Goal: Download file/media

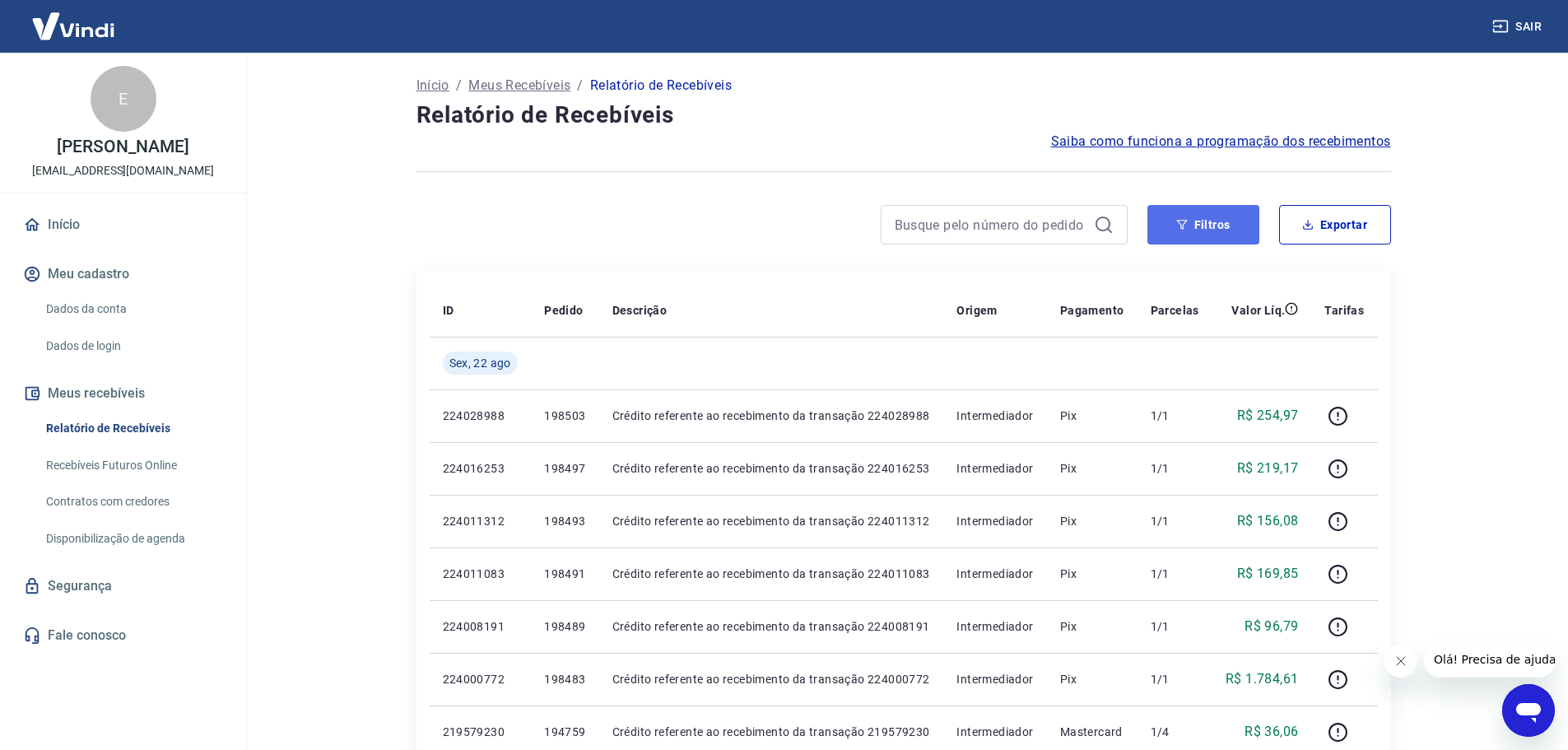
click at [1203, 231] on button "Filtros" at bounding box center [1203, 225] width 112 height 39
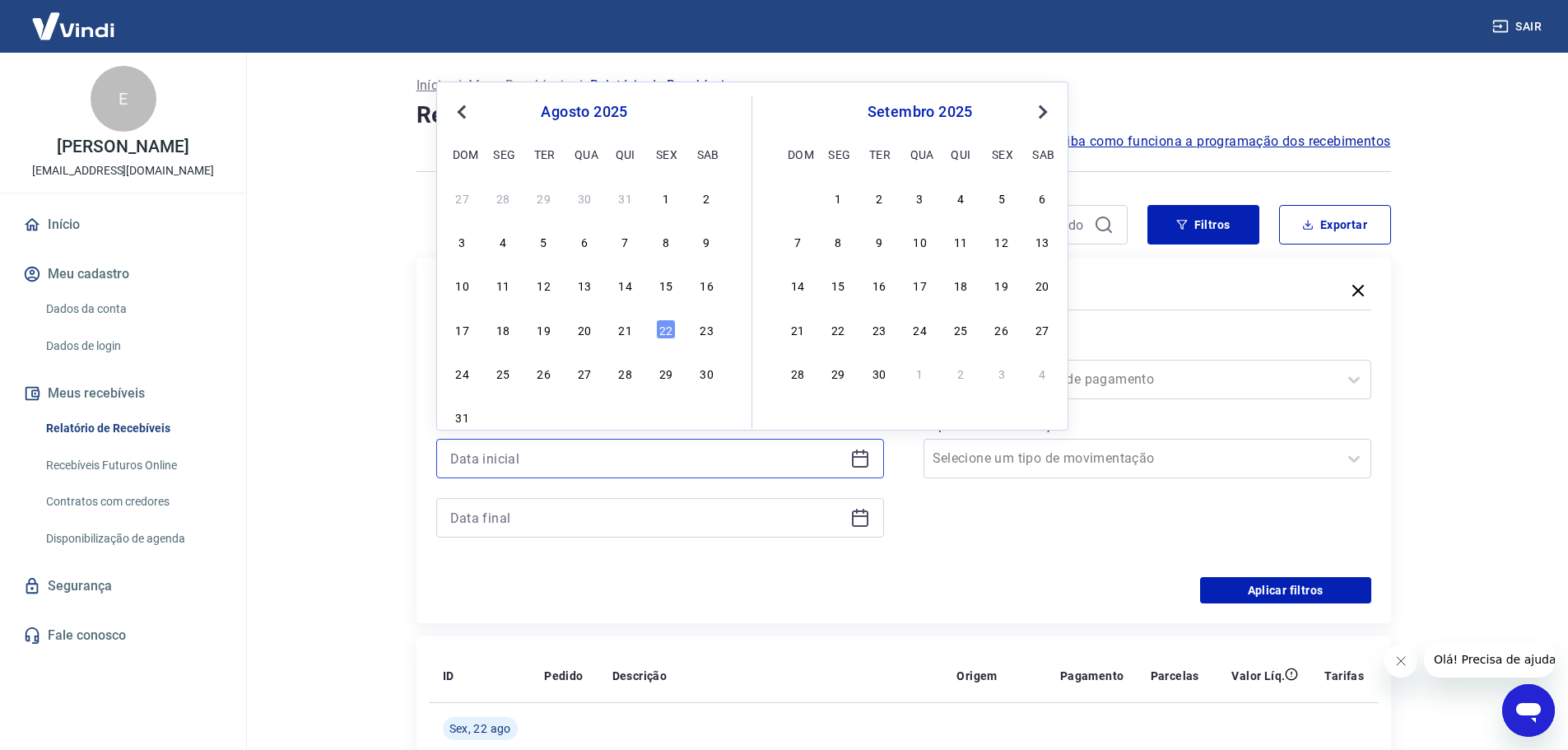
click at [618, 452] on input at bounding box center [647, 458] width 393 height 25
click at [666, 288] on div "15" at bounding box center [665, 284] width 20 height 20
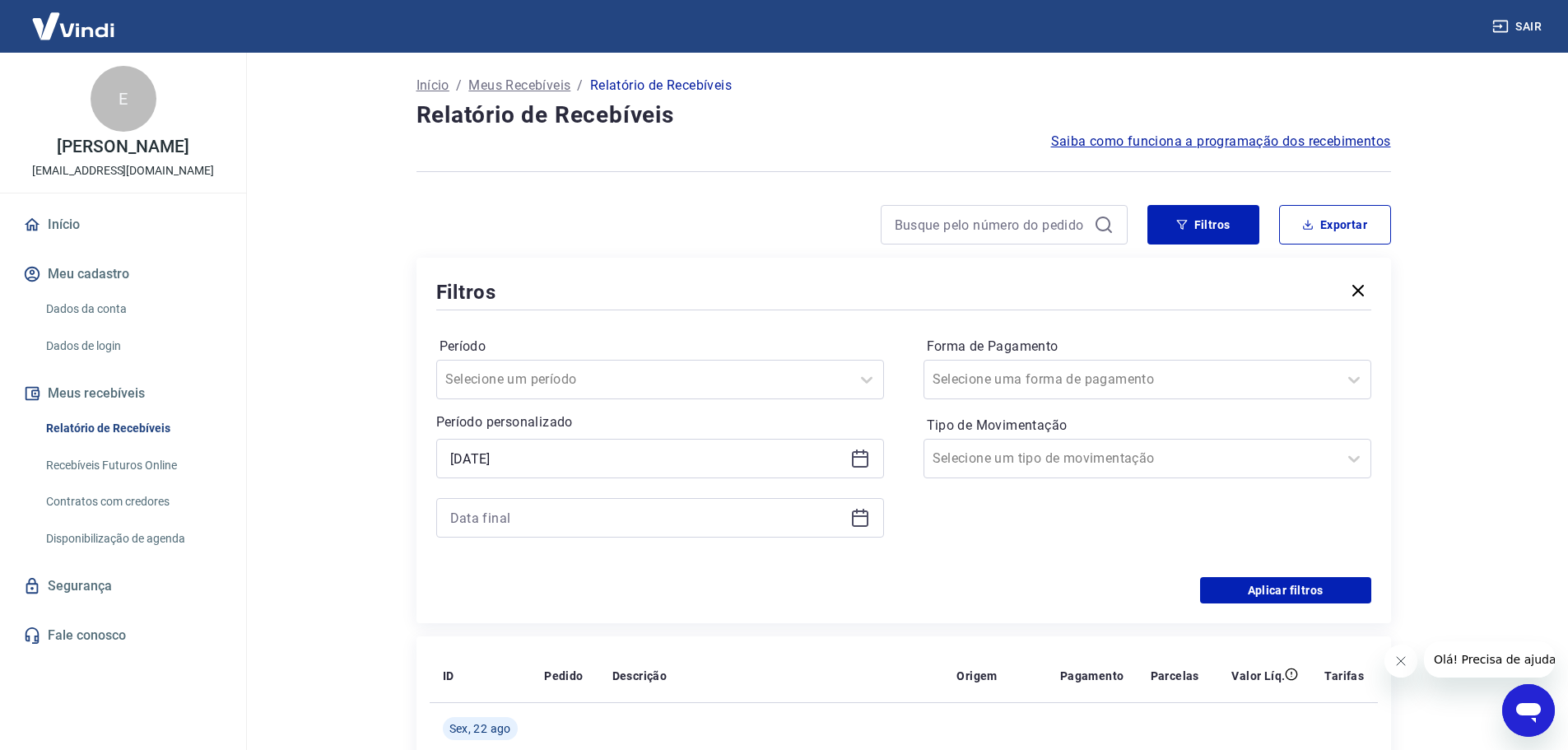
type input "[DATE]"
click at [606, 524] on input at bounding box center [647, 517] width 393 height 25
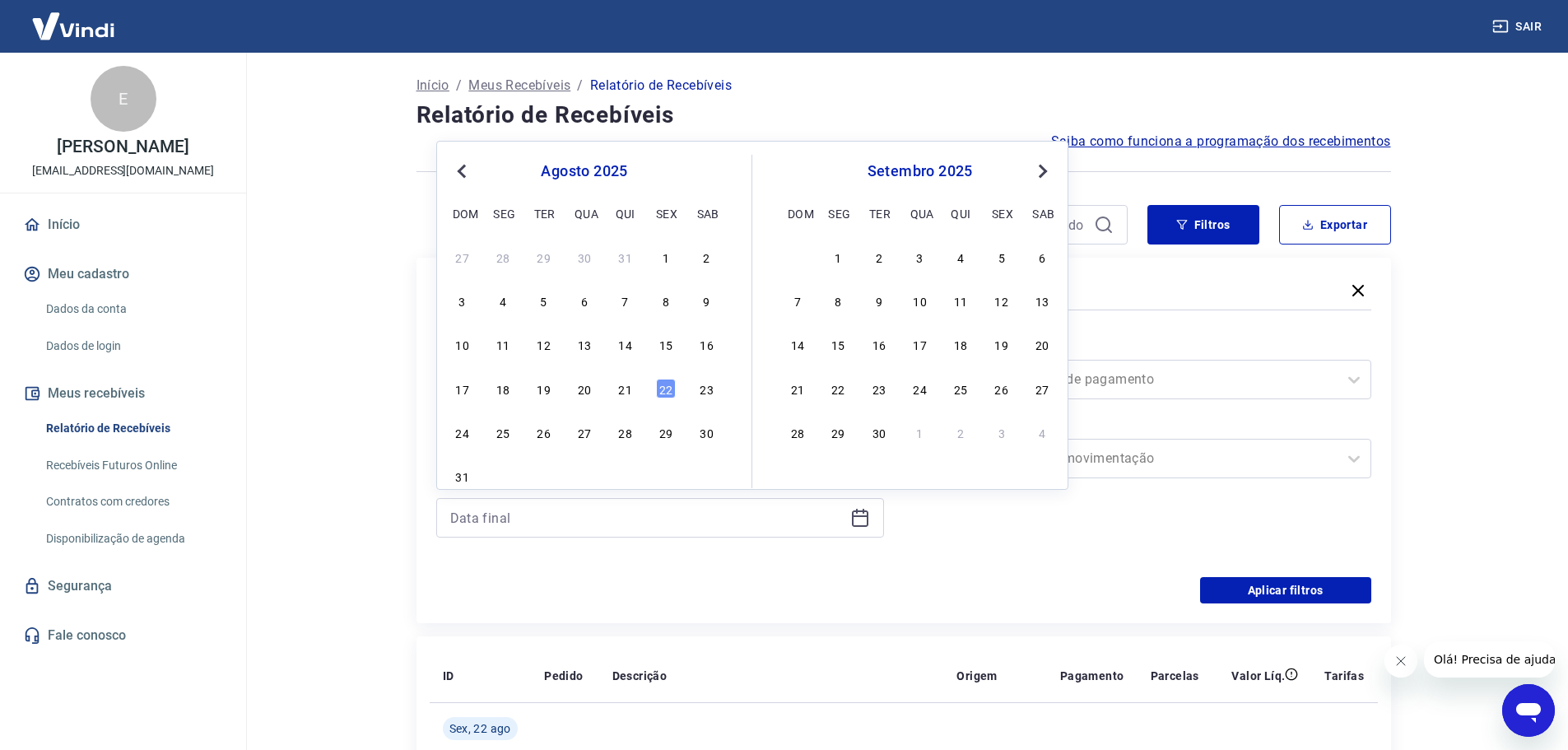
click at [664, 392] on div "22" at bounding box center [665, 388] width 20 height 20
type input "22/08/2025"
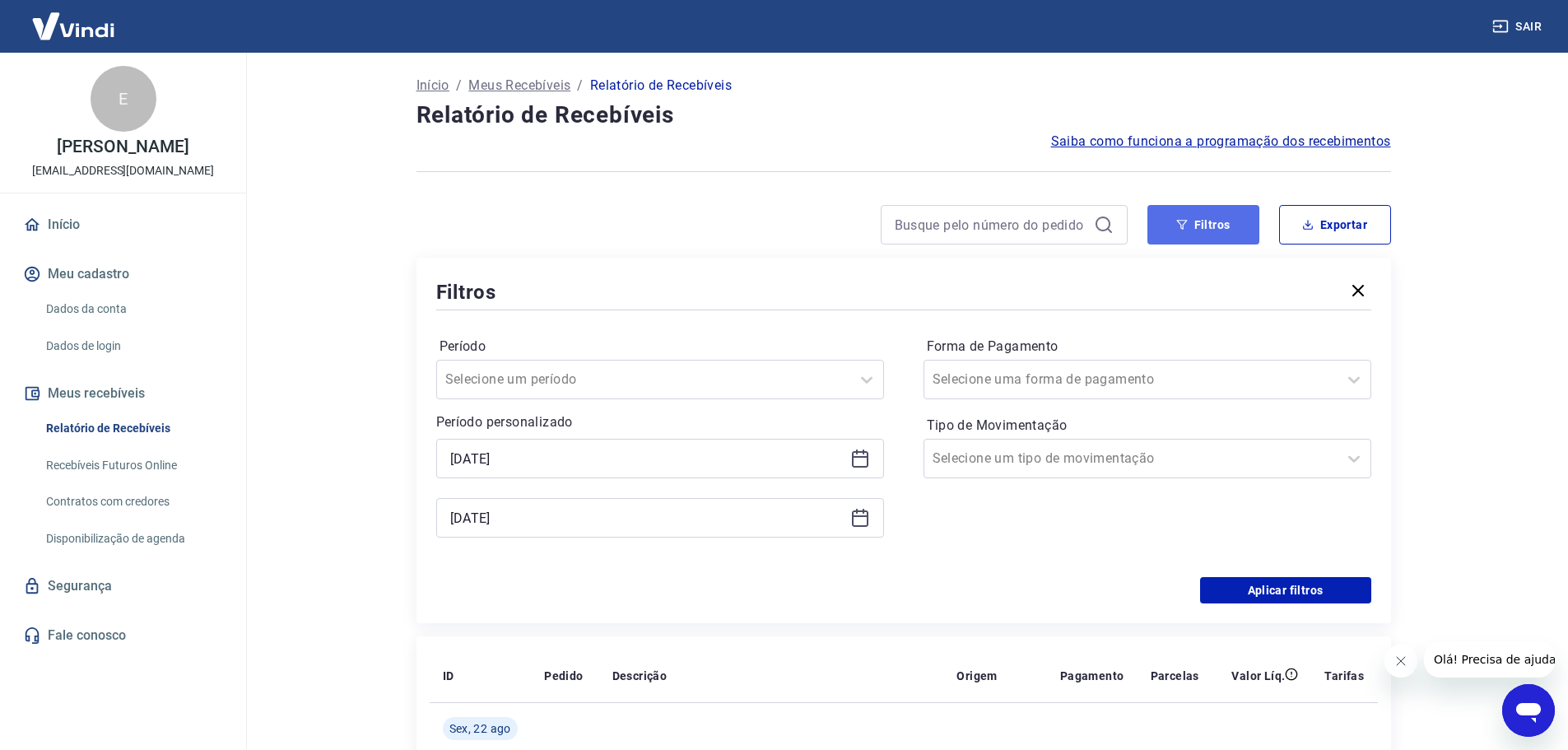
click at [1213, 233] on button "Filtros" at bounding box center [1203, 225] width 112 height 39
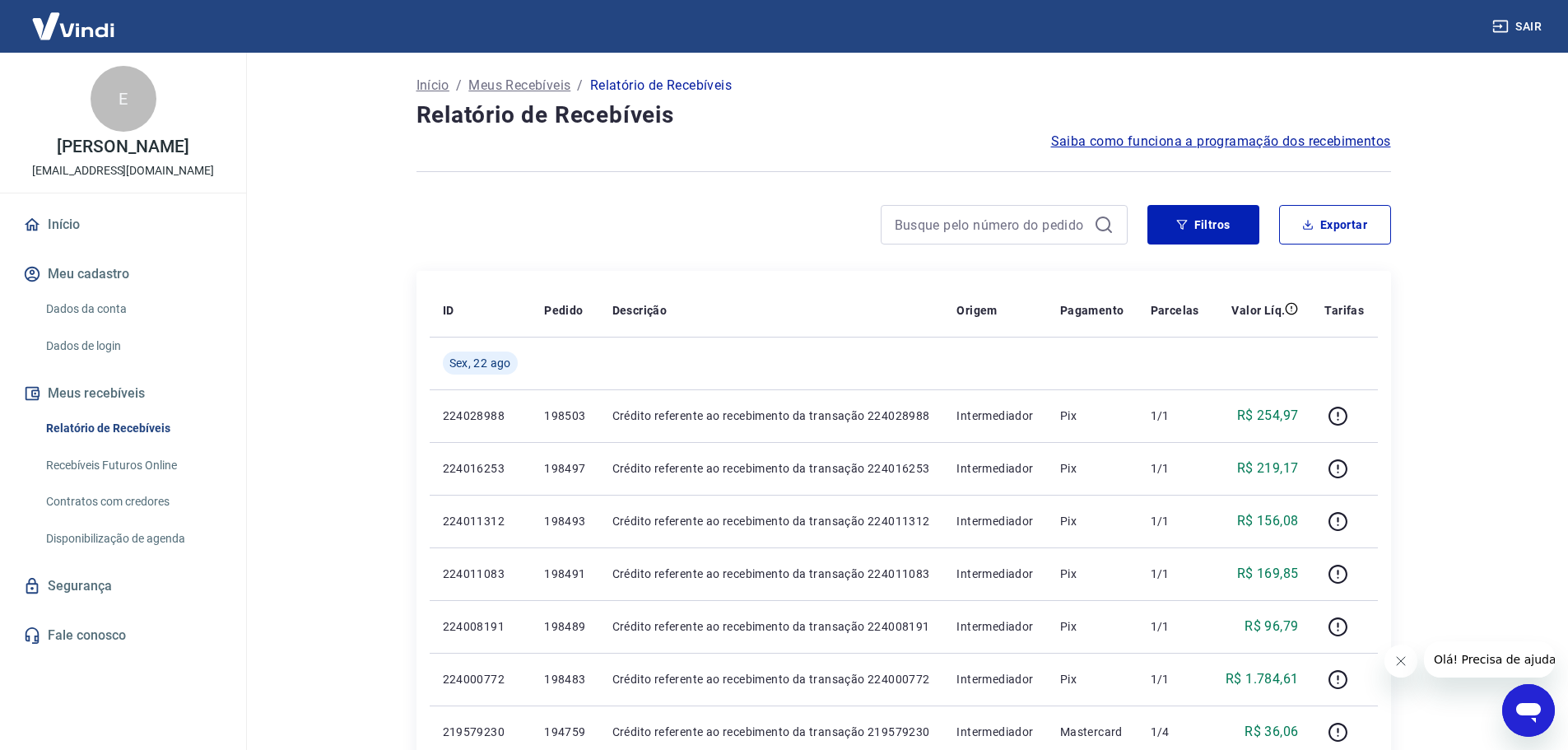
drag, startPoint x: 1398, startPoint y: 658, endPoint x: 2772, endPoint y: 1236, distance: 1490.6
click at [1398, 658] on icon "Fechar mensagem da empresa" at bounding box center [1399, 660] width 13 height 13
click at [1338, 235] on button "Exportar" at bounding box center [1335, 225] width 112 height 39
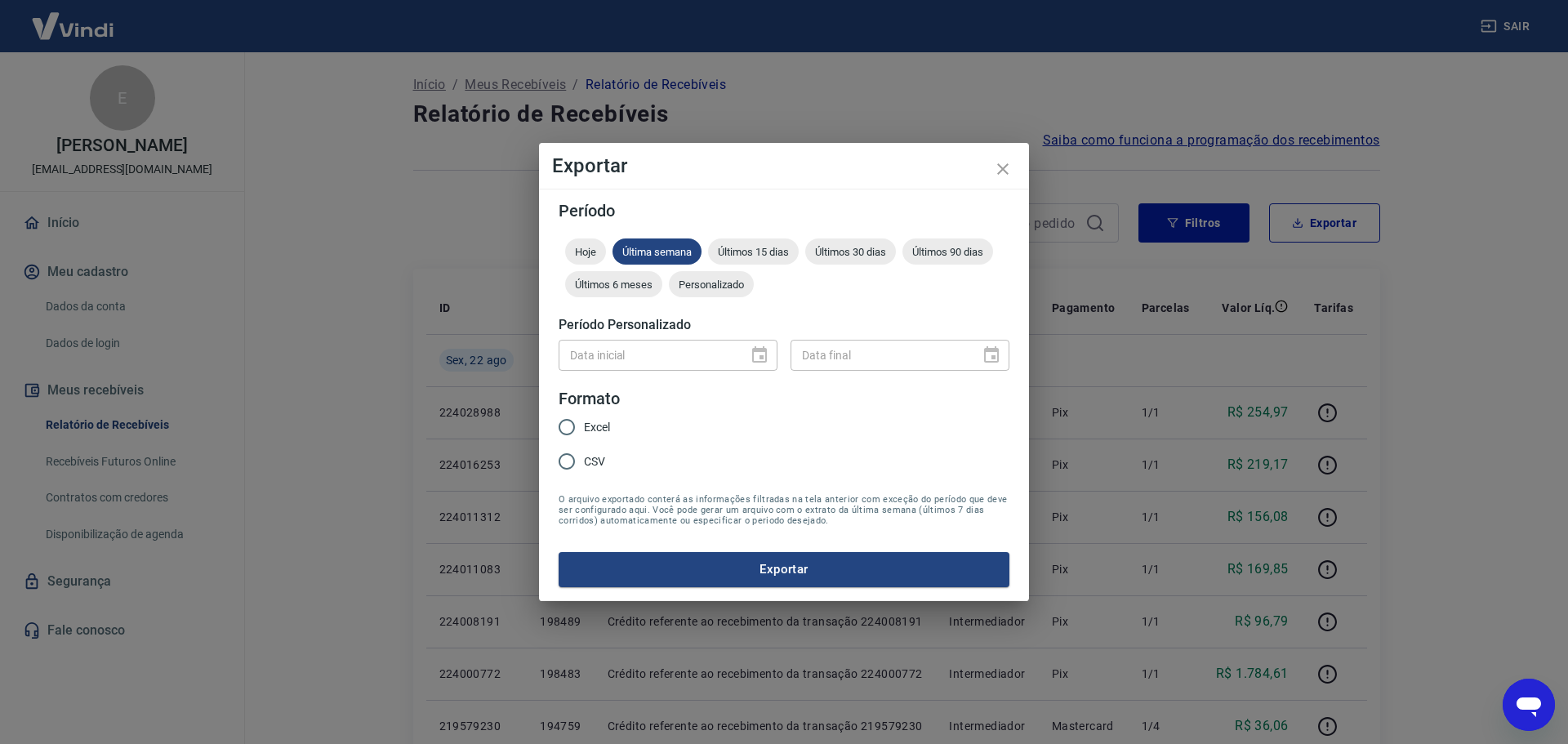
click at [571, 422] on input "Excel" at bounding box center [566, 426] width 34 height 34
radio input "true"
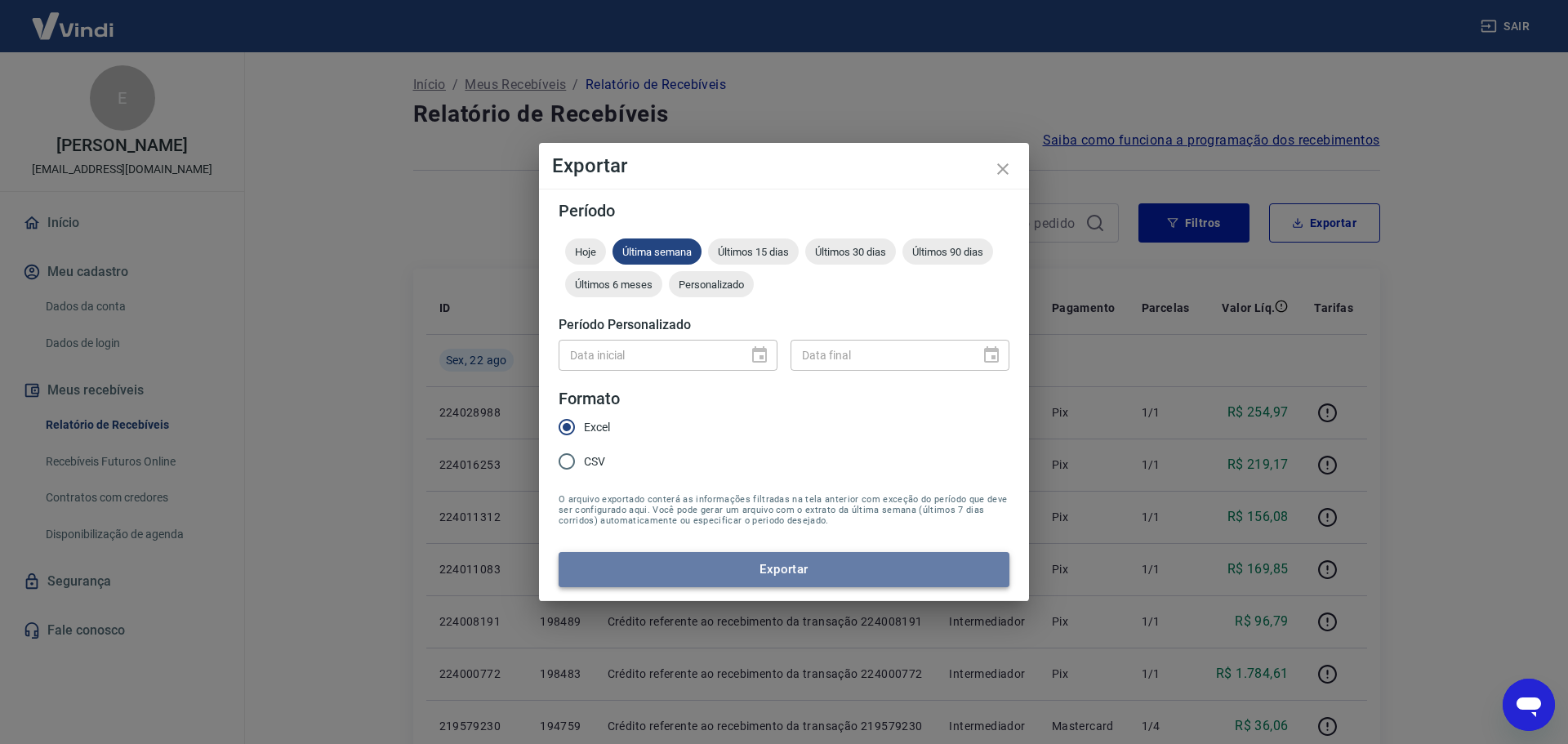
click at [813, 569] on button "Exportar" at bounding box center [784, 569] width 451 height 34
